Goal: Find specific page/section: Find specific page/section

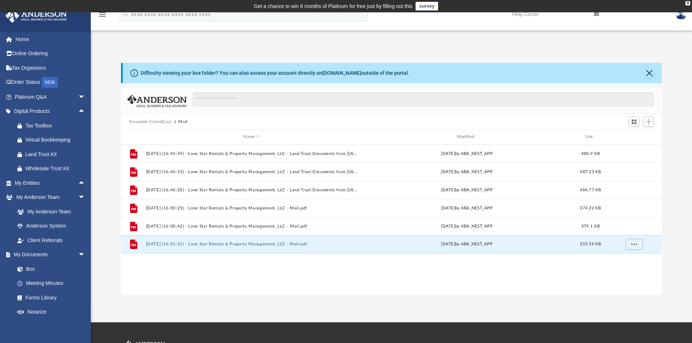
scroll to position [160, 535]
click at [38, 266] on link "Box" at bounding box center [53, 269] width 86 height 15
click at [27, 268] on link "Box" at bounding box center [53, 269] width 86 height 15
click at [25, 268] on span at bounding box center [23, 269] width 5 height 5
click at [28, 268] on link "Box" at bounding box center [53, 269] width 86 height 15
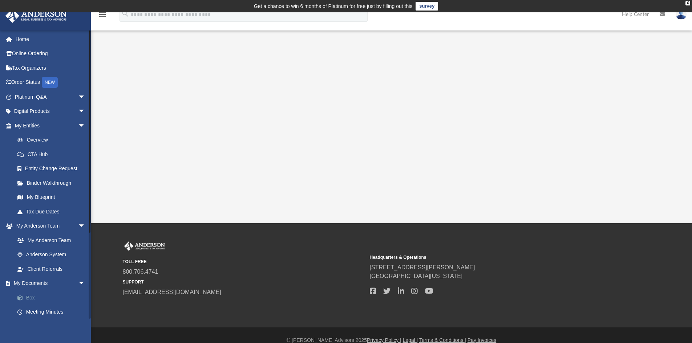
click at [30, 296] on link "Box" at bounding box center [53, 298] width 86 height 15
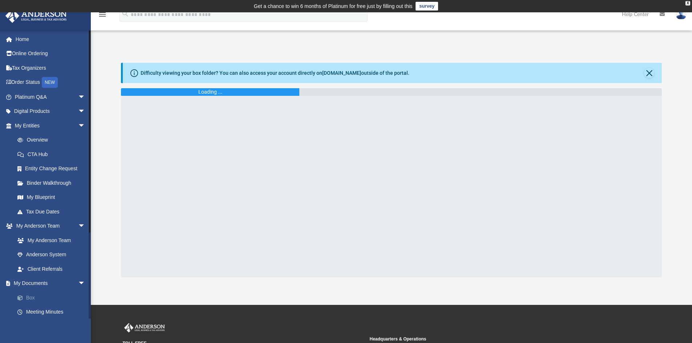
click at [30, 296] on link "Box" at bounding box center [53, 298] width 86 height 15
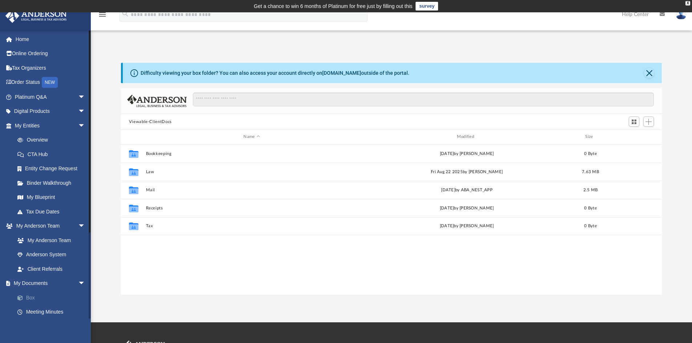
scroll to position [160, 535]
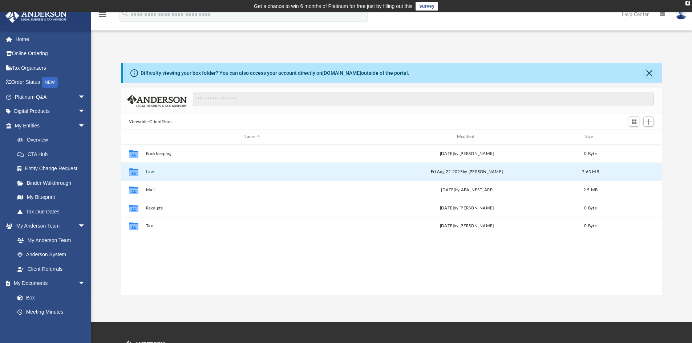
click at [149, 174] on button "Law" at bounding box center [252, 172] width 212 height 5
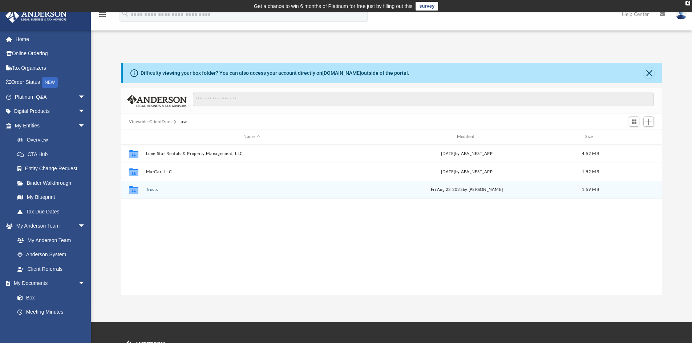
click at [148, 191] on button "Trusts" at bounding box center [252, 189] width 212 height 5
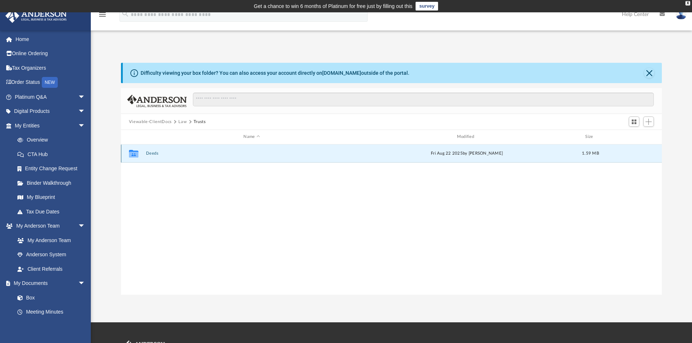
click at [155, 154] on button "Deeds" at bounding box center [252, 153] width 212 height 5
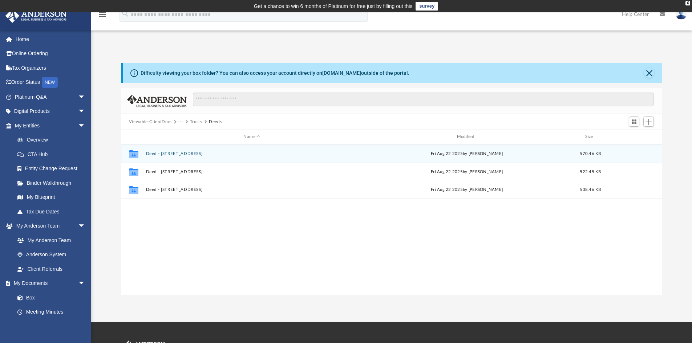
drag, startPoint x: 174, startPoint y: 150, endPoint x: 166, endPoint y: 151, distance: 7.7
click at [166, 151] on button "Deed - 301 East La Vista Avenue, Building A, Unit 1" at bounding box center [252, 153] width 212 height 5
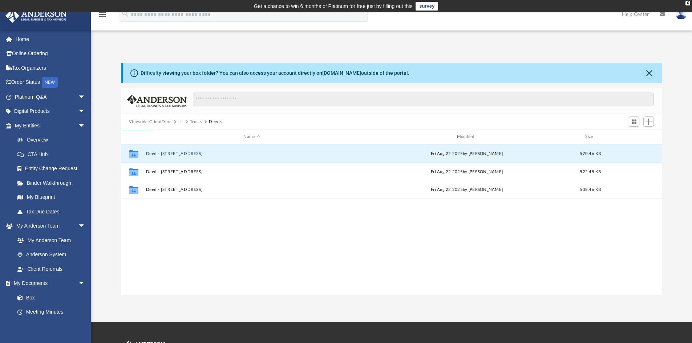
click at [166, 151] on button "Deed - 301 East La Vista Avenue, Building A, Unit 1" at bounding box center [252, 153] width 212 height 5
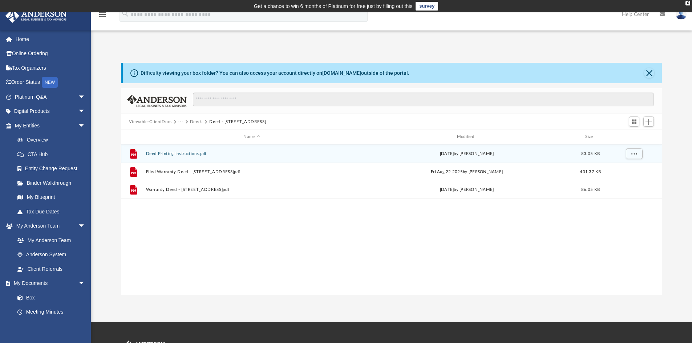
click at [162, 152] on button "Deed Printing Instructions.pdf" at bounding box center [252, 153] width 212 height 5
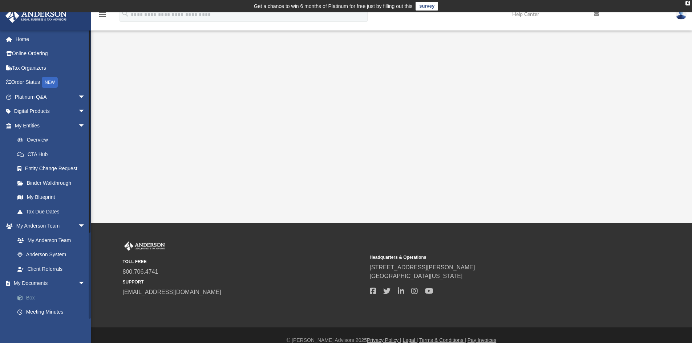
click at [37, 295] on link "Box" at bounding box center [53, 298] width 86 height 15
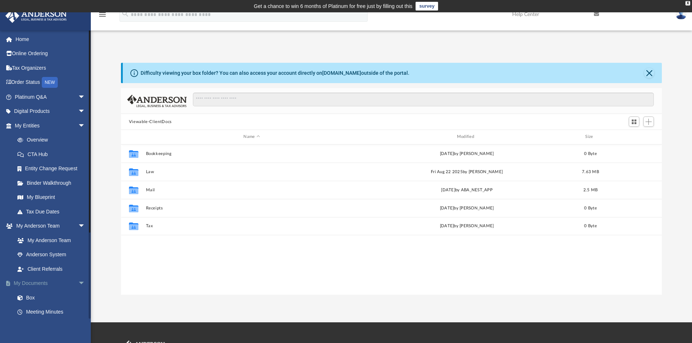
scroll to position [160, 535]
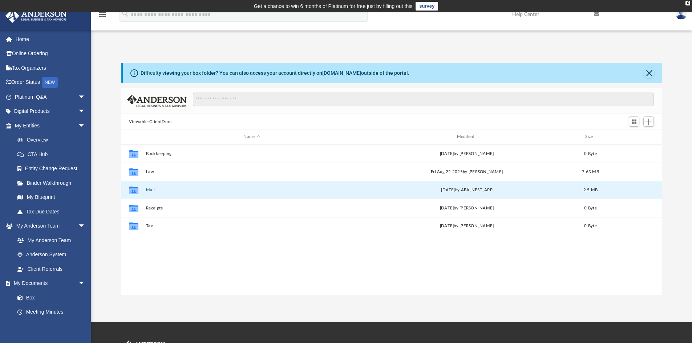
click at [152, 191] on button "Mail" at bounding box center [252, 190] width 212 height 5
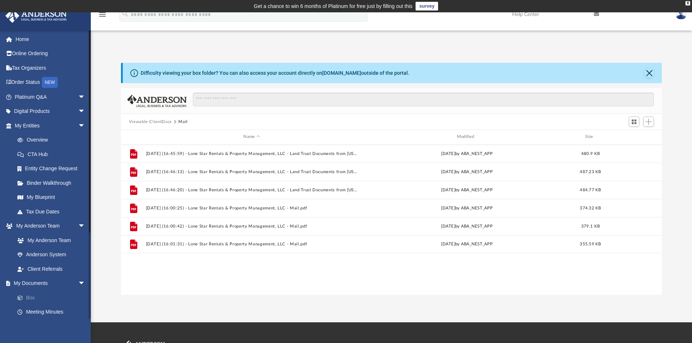
click at [33, 299] on link "Box" at bounding box center [53, 298] width 86 height 15
click at [52, 269] on link "Client Referrals" at bounding box center [53, 269] width 86 height 15
click at [28, 299] on link "Box" at bounding box center [53, 298] width 86 height 15
click at [28, 298] on link "Box" at bounding box center [53, 298] width 86 height 15
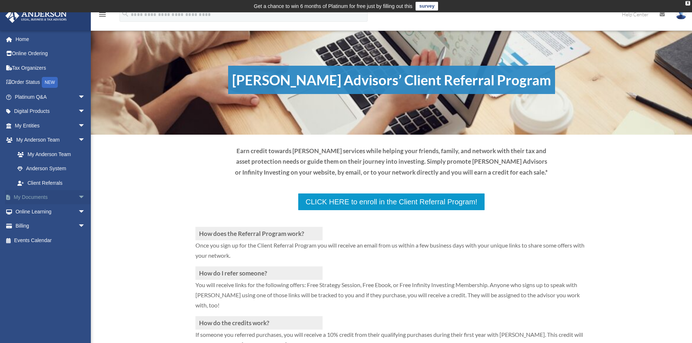
click at [78, 195] on span "arrow_drop_down" at bounding box center [85, 197] width 15 height 15
click at [33, 212] on link "Box" at bounding box center [53, 211] width 86 height 15
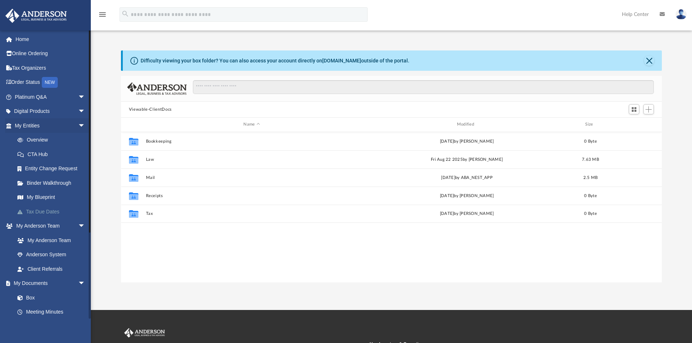
scroll to position [160, 535]
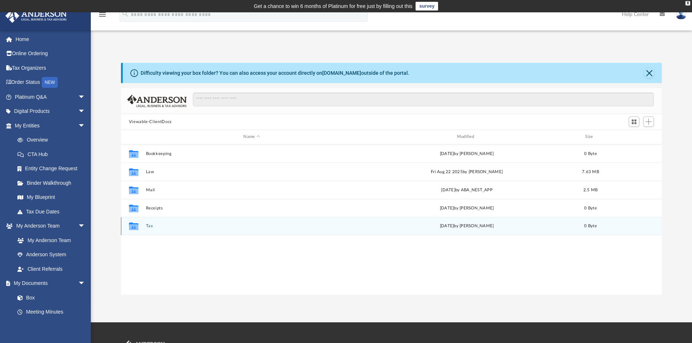
click at [189, 226] on button "Tax" at bounding box center [252, 226] width 212 height 5
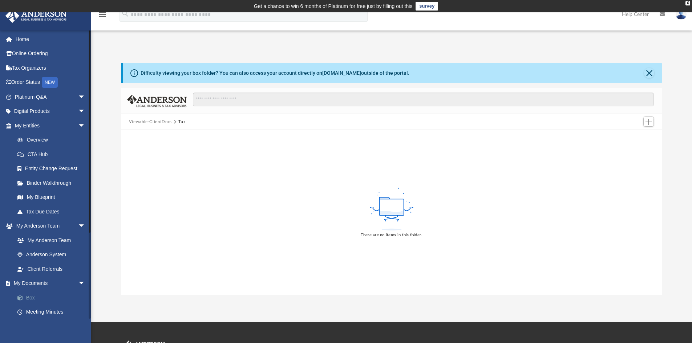
click at [32, 297] on link "Box" at bounding box center [53, 298] width 86 height 15
